Goal: Obtain resource: Download file/media

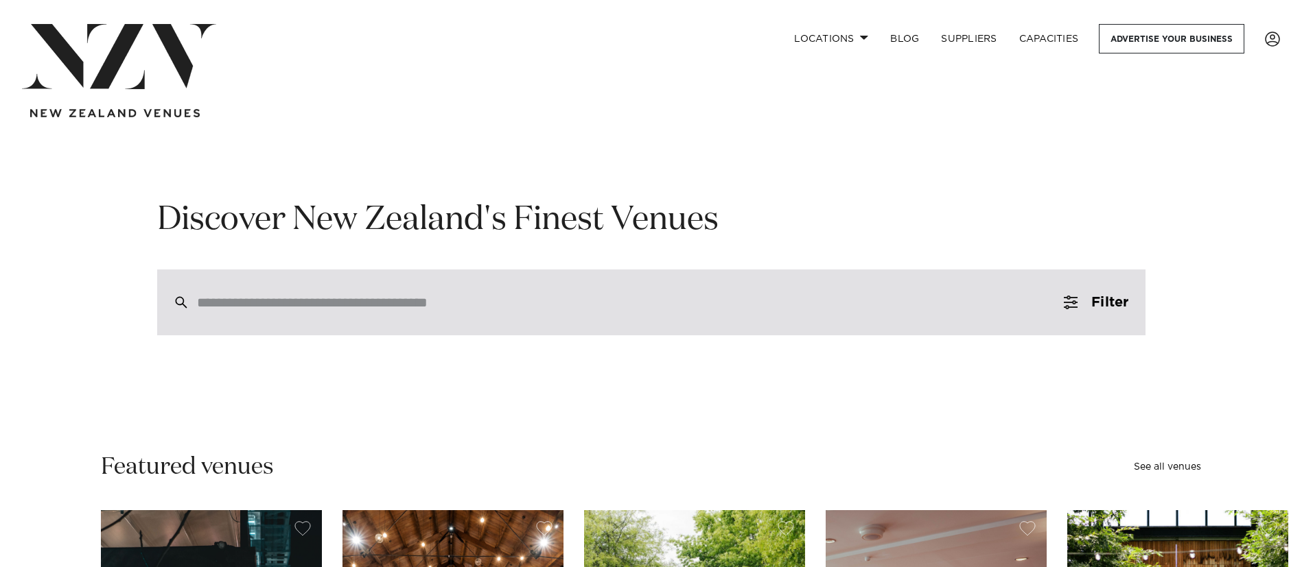
click at [292, 295] on input "search" at bounding box center [622, 302] width 850 height 15
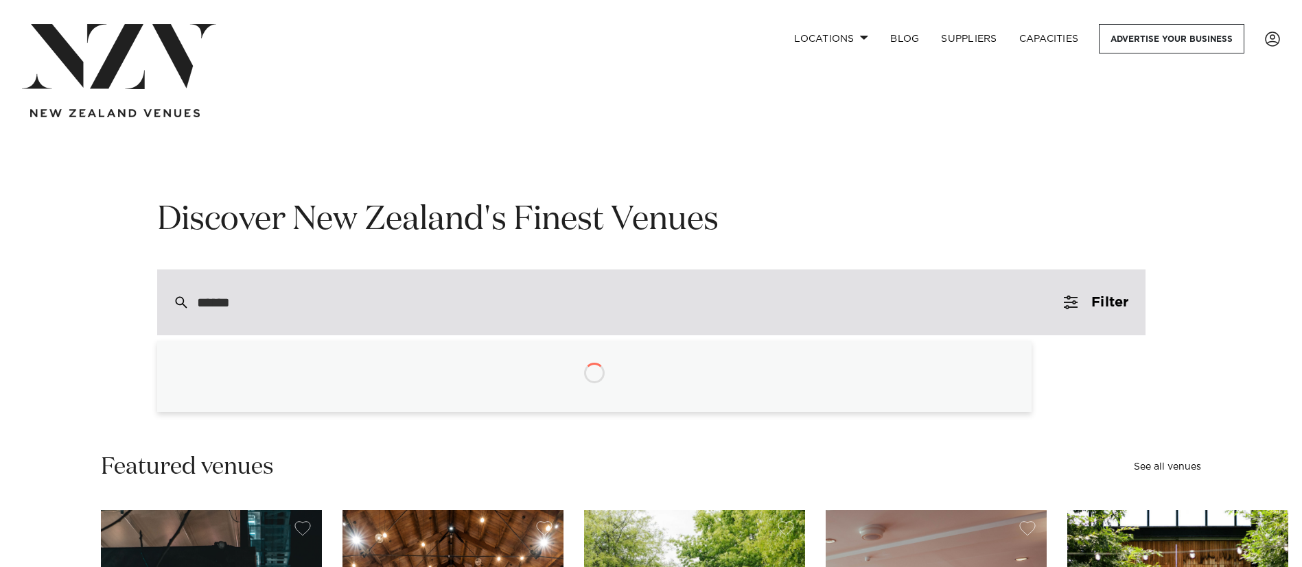
type input "*******"
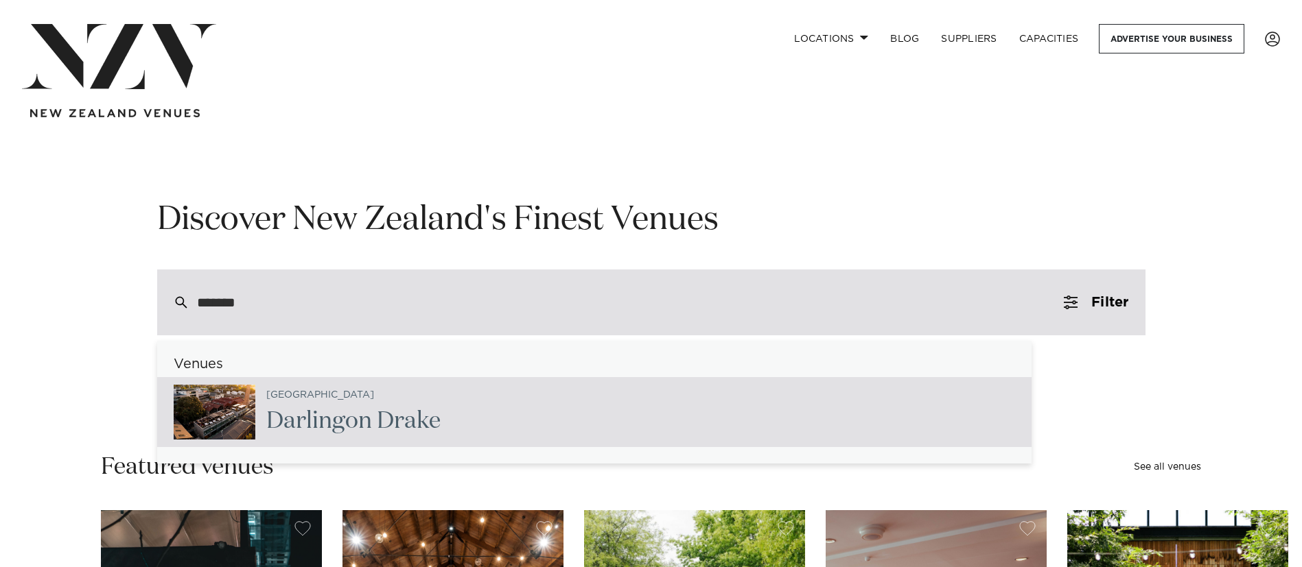
click at [305, 429] on span "Darling" at bounding box center [305, 421] width 79 height 23
type input "**********"
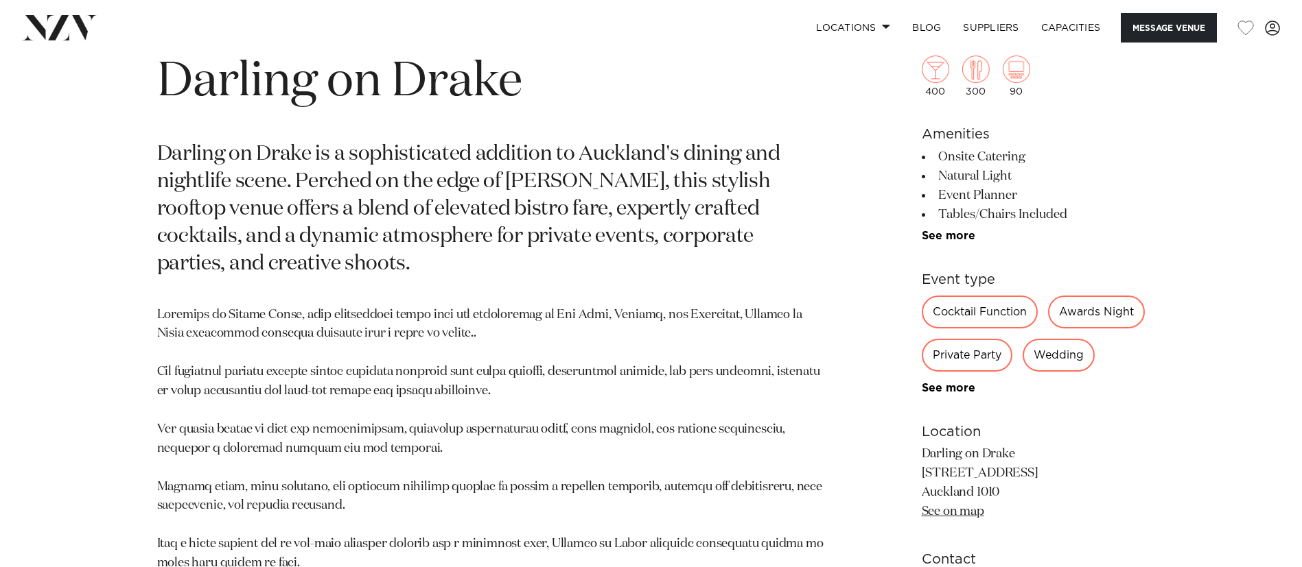
scroll to position [720, 0]
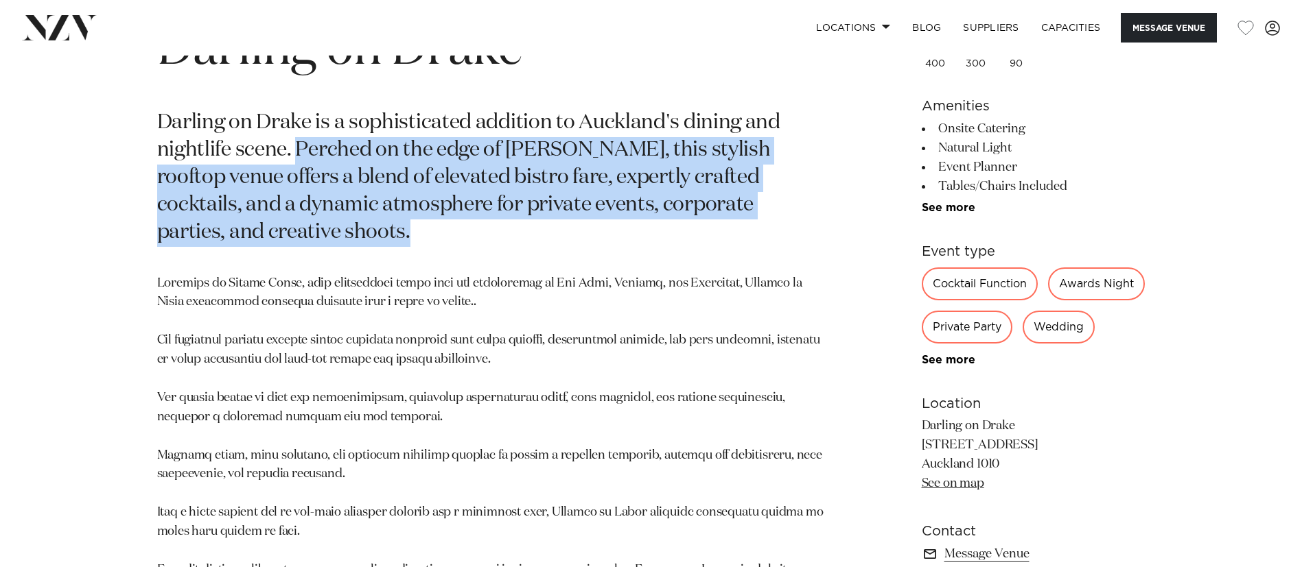
drag, startPoint x: 294, startPoint y: 148, endPoint x: 810, endPoint y: 222, distance: 521.3
click at [810, 222] on p "Darling on Drake is a sophisticated addition to Auckland's dining and nightlife…" at bounding box center [490, 178] width 667 height 137
copy p "Perched on the edge of Victoria Park, this stylish rooftop venue offers a blend…"
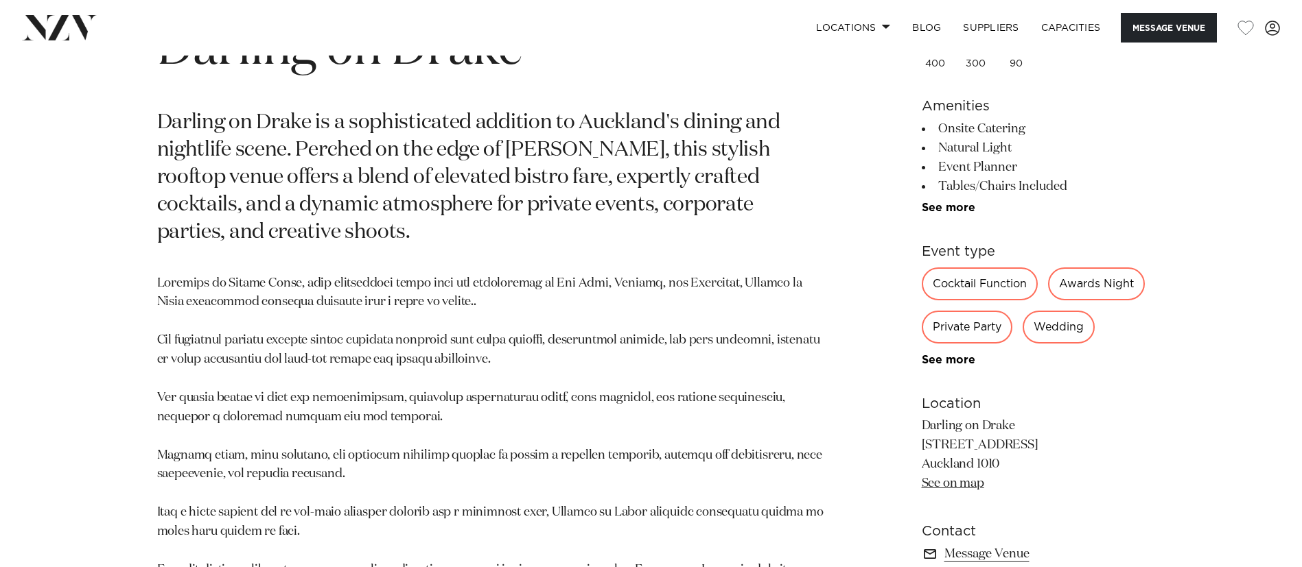
click at [559, 308] on p at bounding box center [490, 436] width 667 height 325
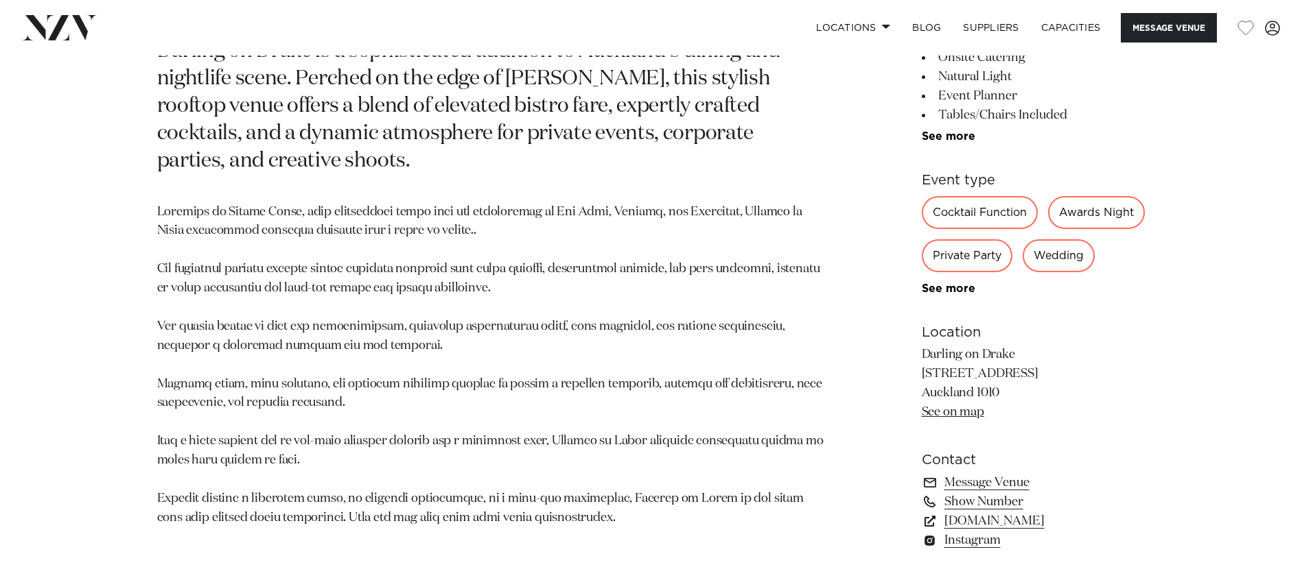
scroll to position [823, 0]
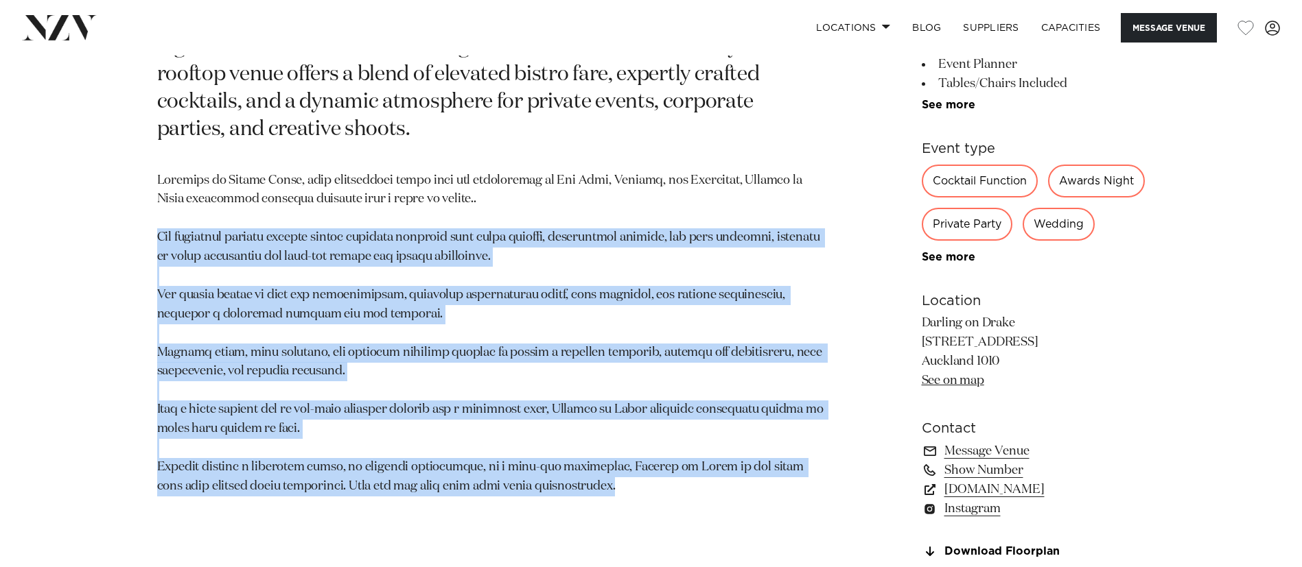
drag, startPoint x: 572, startPoint y: 486, endPoint x: 151, endPoint y: 242, distance: 487.0
click at [151, 242] on div "Auckland Darling on Drake Darling on Drake is a sophisticated addition to Auckl…" at bounding box center [651, 253] width 1168 height 712
copy p "The expansive rooftop terrace offers elevated ambiance with plush seating, retr…"
drag, startPoint x: 822, startPoint y: 268, endPoint x: 480, endPoint y: 273, distance: 341.7
click at [824, 266] on div "Auckland Darling on Drake Darling on Drake is a sophisticated addition to Auckl…" at bounding box center [651, 253] width 1168 height 712
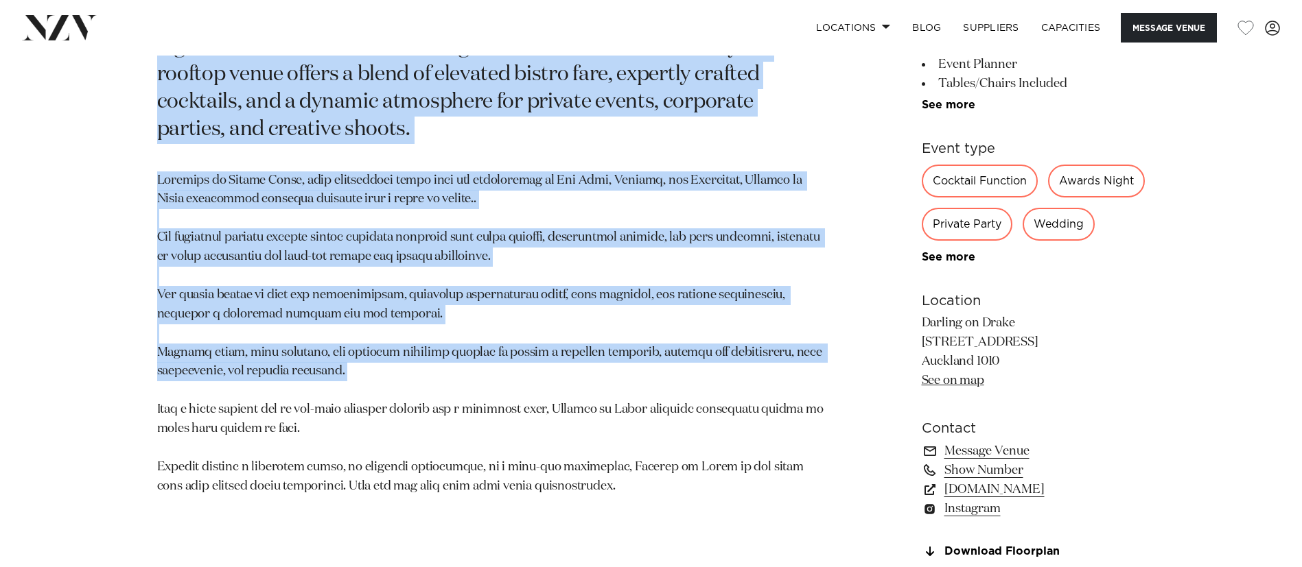
scroll to position [926, 0]
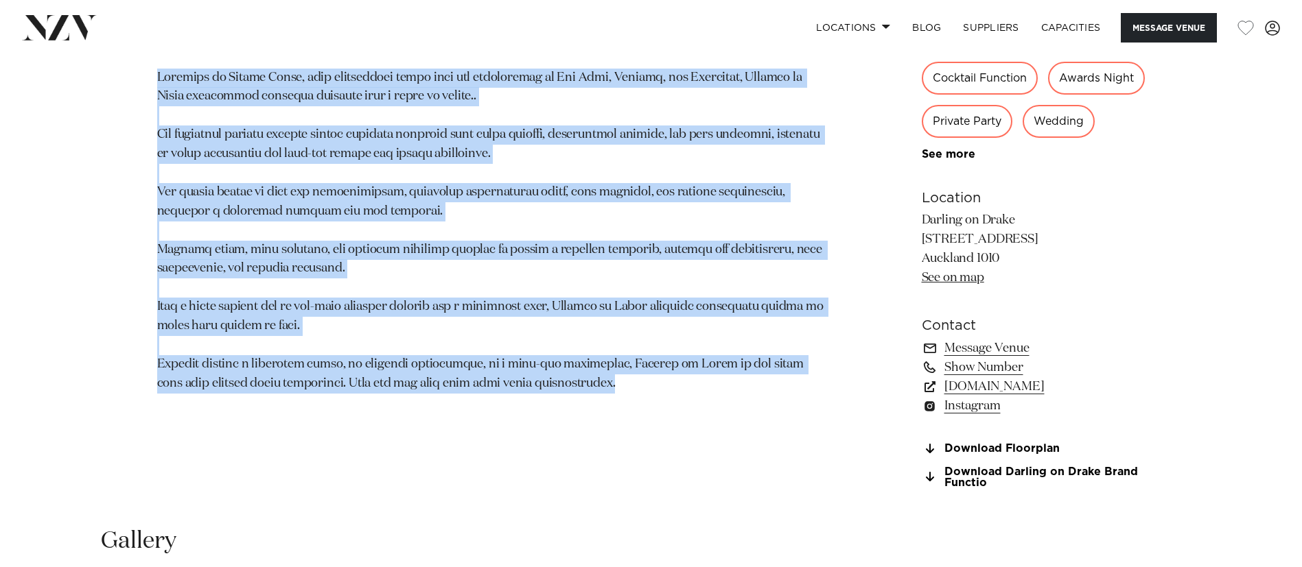
drag, startPoint x: 162, startPoint y: 248, endPoint x: 589, endPoint y: 393, distance: 451.3
click at [589, 393] on section "Auckland Darling on Drake Darling on Drake is a sophisticated addition to Auckl…" at bounding box center [490, 150] width 667 height 712
copy section "Darling on Drake Darling on Drake is a sophisticated addition to Auckland's din…"
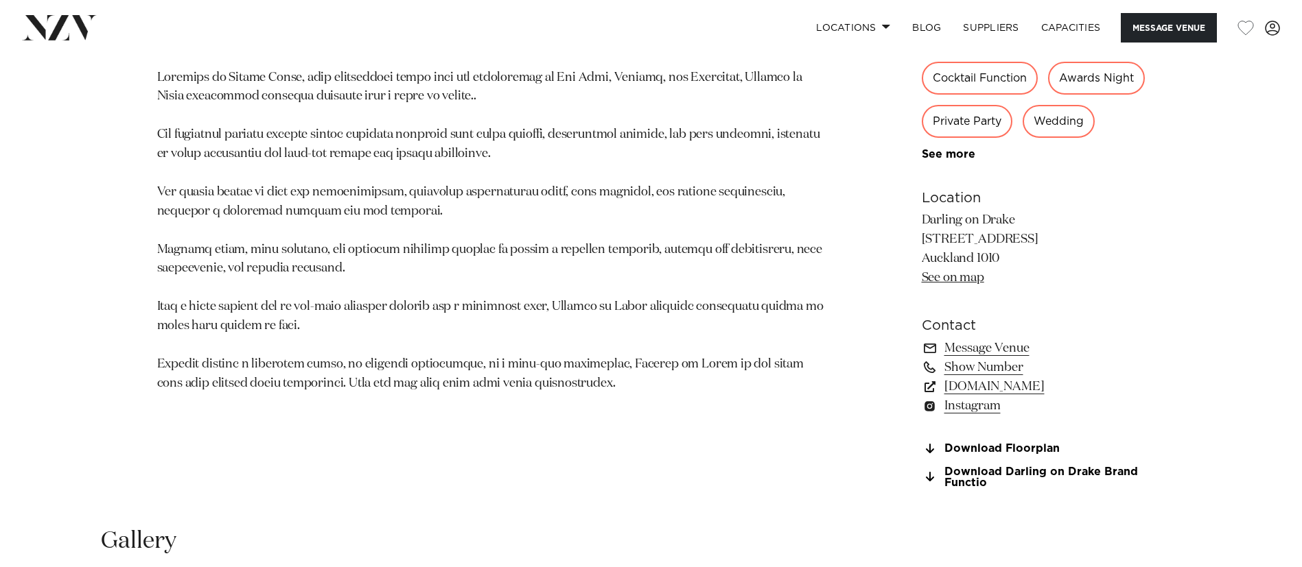
click at [880, 351] on div "Auckland Darling on Drake Darling on Drake is a sophisticated addition to Auckl…" at bounding box center [651, 150] width 1168 height 712
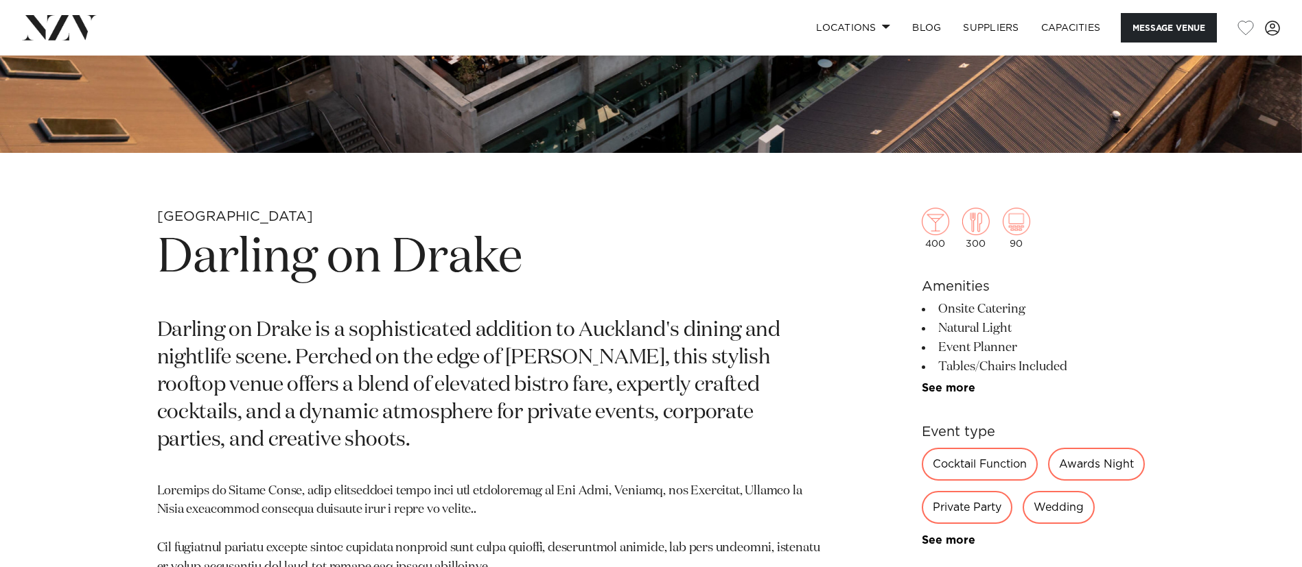
scroll to position [1029, 0]
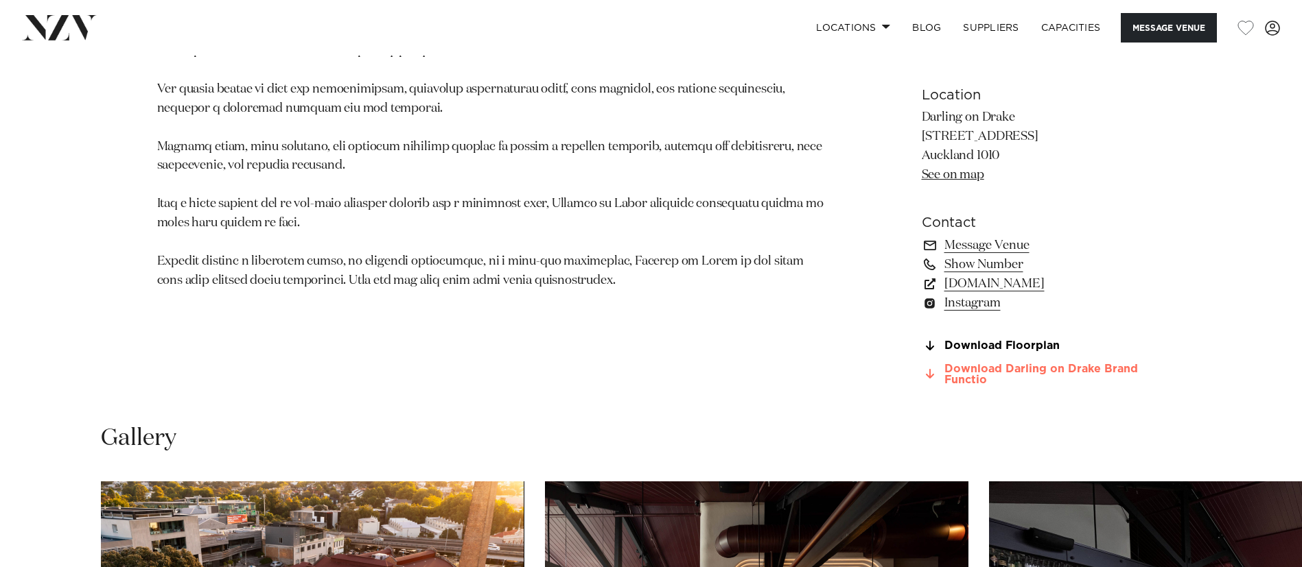
click at [963, 387] on link "Download Darling on Drake Brand Functio" at bounding box center [1033, 375] width 224 height 23
